Goal: Task Accomplishment & Management: Use online tool/utility

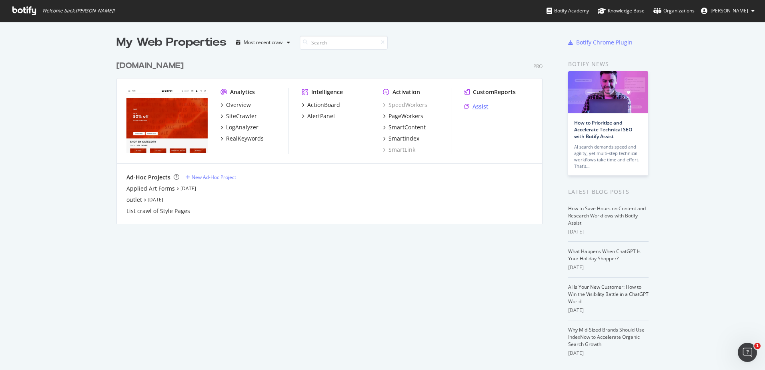
click at [473, 105] on div "Assist" at bounding box center [480, 106] width 16 height 8
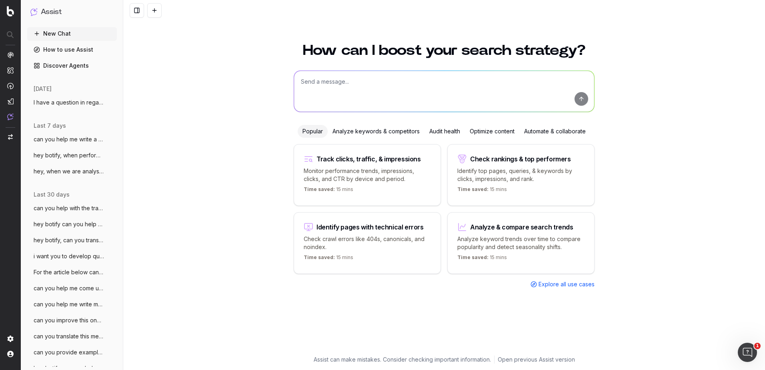
click at [335, 90] on textarea at bounding box center [444, 91] width 300 height 41
click at [486, 76] on textarea "i wan to rewrite the following meta description and change it a little bit:" at bounding box center [444, 91] width 300 height 41
click at [496, 86] on textarea "i wan to rewrite the following meta description and change it a little bit:" at bounding box center [444, 91] width 300 height 41
paste textarea "We're collaborating once again with Amsterdam Dance Event and transform our glo…"
type textarea "i wan to rewrite the following meta description and change it a little bit, kee…"
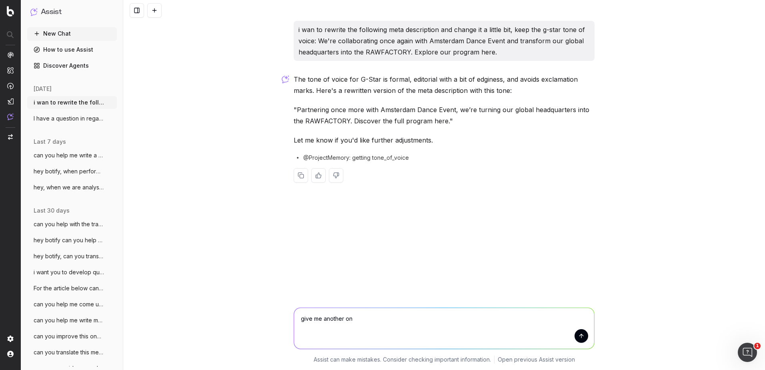
type textarea "give me another one"
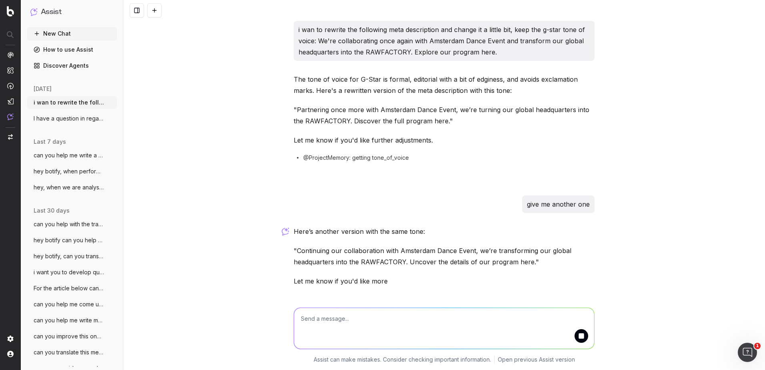
scroll to position [24, 0]
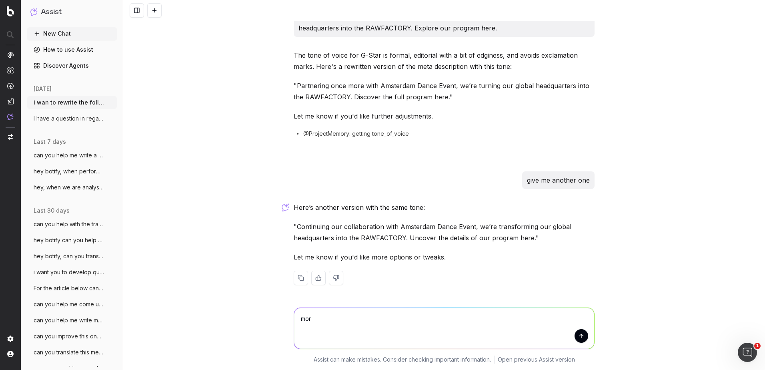
type textarea "more"
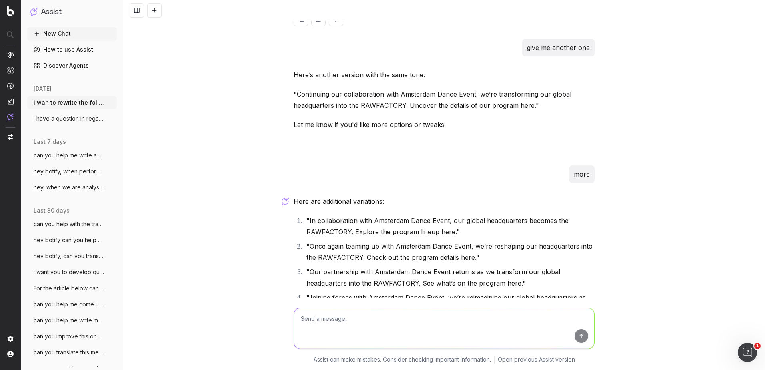
scroll to position [227, 0]
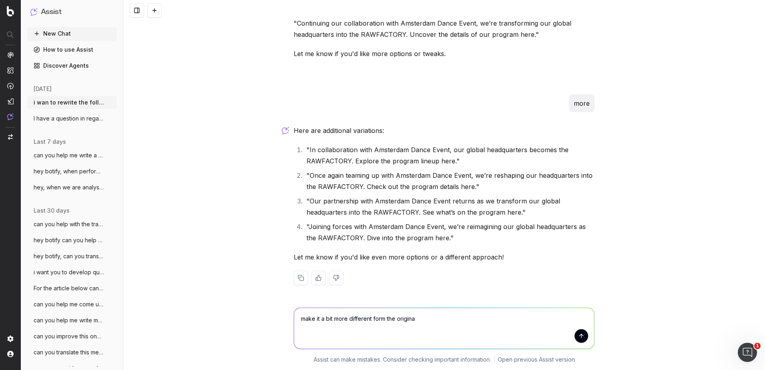
type textarea "make it a bit more different form the original"
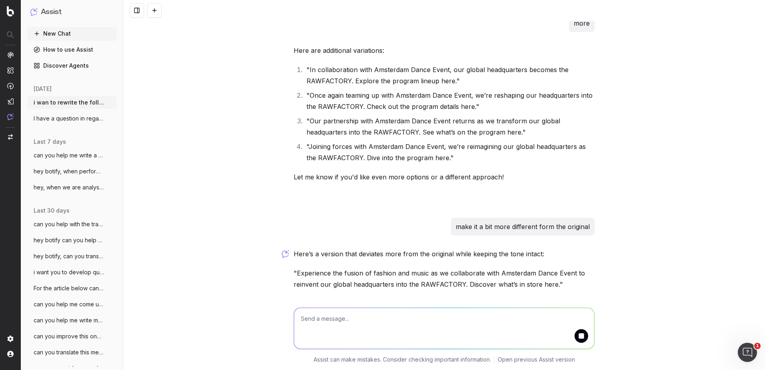
scroll to position [354, 0]
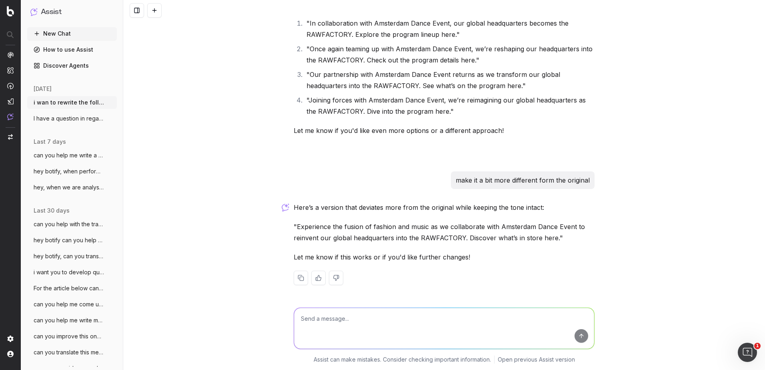
click at [436, 320] on textarea at bounding box center [444, 328] width 300 height 41
type textarea "more"
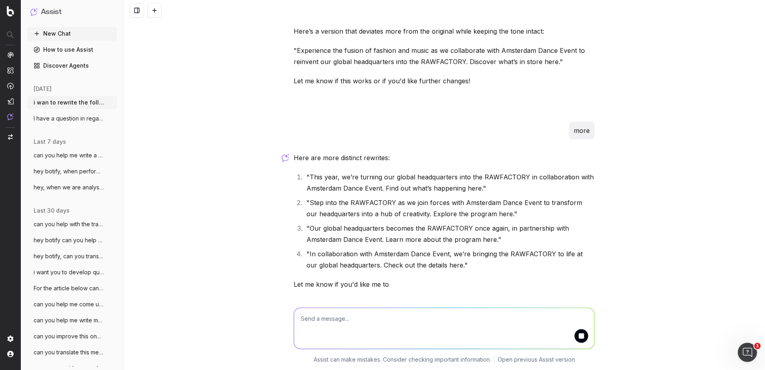
scroll to position [557, 0]
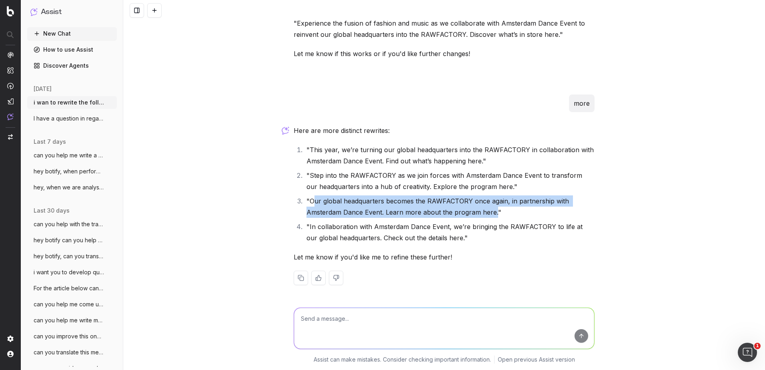
drag, startPoint x: 490, startPoint y: 214, endPoint x: 311, endPoint y: 202, distance: 179.2
click at [311, 202] on li ""Our global headquarters becomes the RAWFACTORY once again, in partnership with…" at bounding box center [449, 206] width 290 height 22
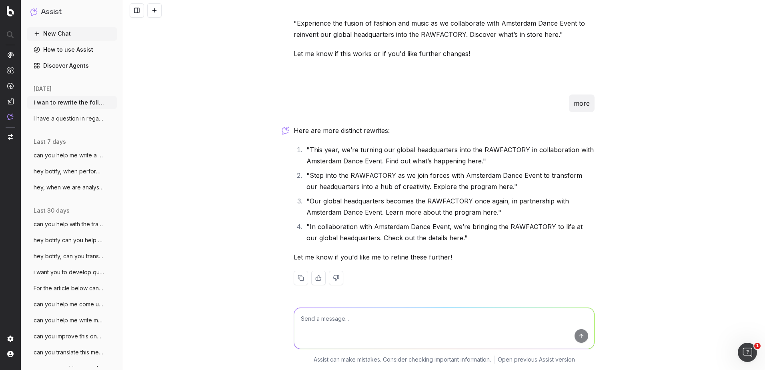
drag, startPoint x: 311, startPoint y: 202, endPoint x: 348, endPoint y: 246, distance: 57.1
click at [348, 246] on div "Here are more distinct rewrites: "This year, we’re turning our global headquart…" at bounding box center [444, 211] width 301 height 173
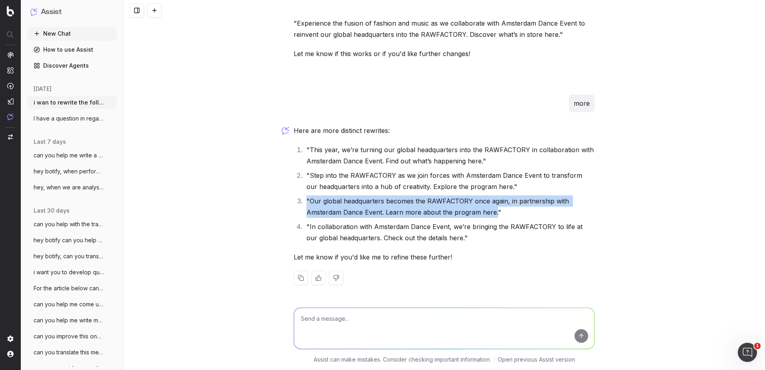
drag, startPoint x: 491, startPoint y: 212, endPoint x: 304, endPoint y: 204, distance: 186.9
click at [304, 204] on li ""Our global headquarters becomes the RAWFACTORY once again, in partnership with…" at bounding box center [449, 206] width 290 height 22
drag, startPoint x: 304, startPoint y: 204, endPoint x: 326, endPoint y: 204, distance: 21.2
click at [326, 204] on li ""Our global headquarters becomes the RAWFACTORY once again, in partnership with…" at bounding box center [449, 206] width 290 height 22
drag, startPoint x: 491, startPoint y: 214, endPoint x: 306, endPoint y: 202, distance: 185.1
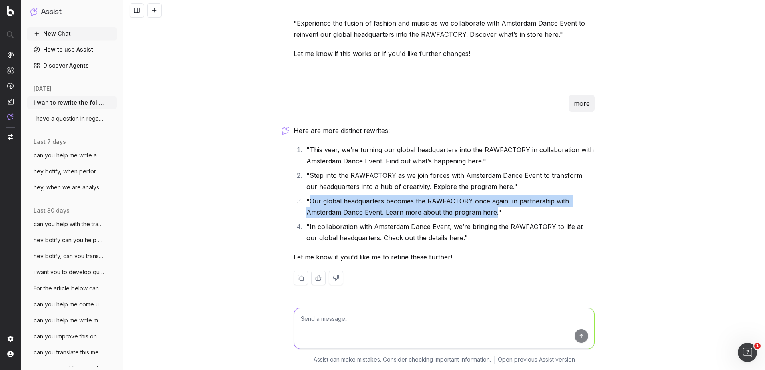
click at [306, 202] on li ""Our global headquarters becomes the RAWFACTORY once again, in partnership with…" at bounding box center [449, 206] width 290 height 22
copy li "Our global headquarters becomes the RAWFACTORY once again, in partnership with …"
